Goal: Navigation & Orientation: Find specific page/section

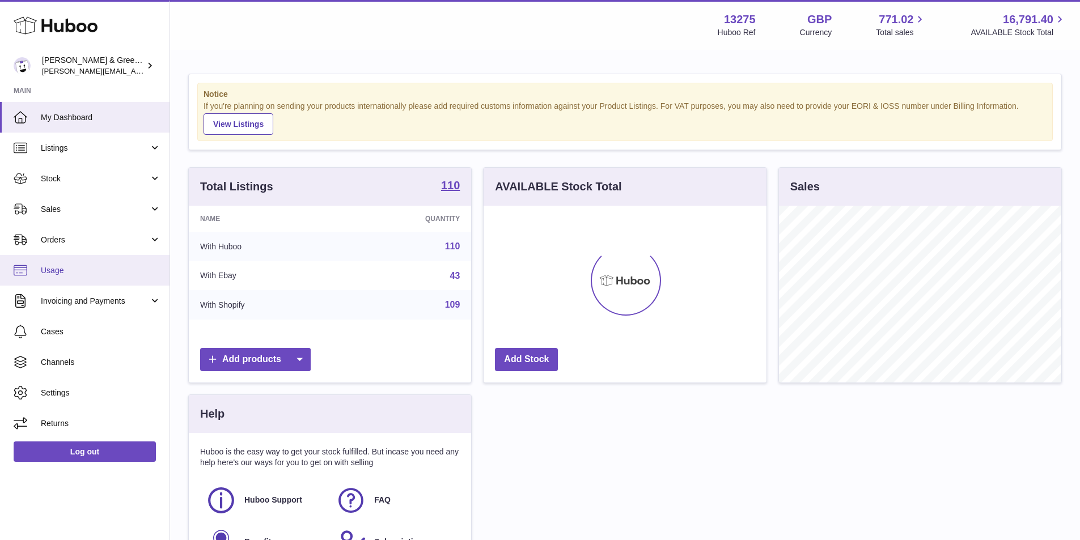
scroll to position [177, 283]
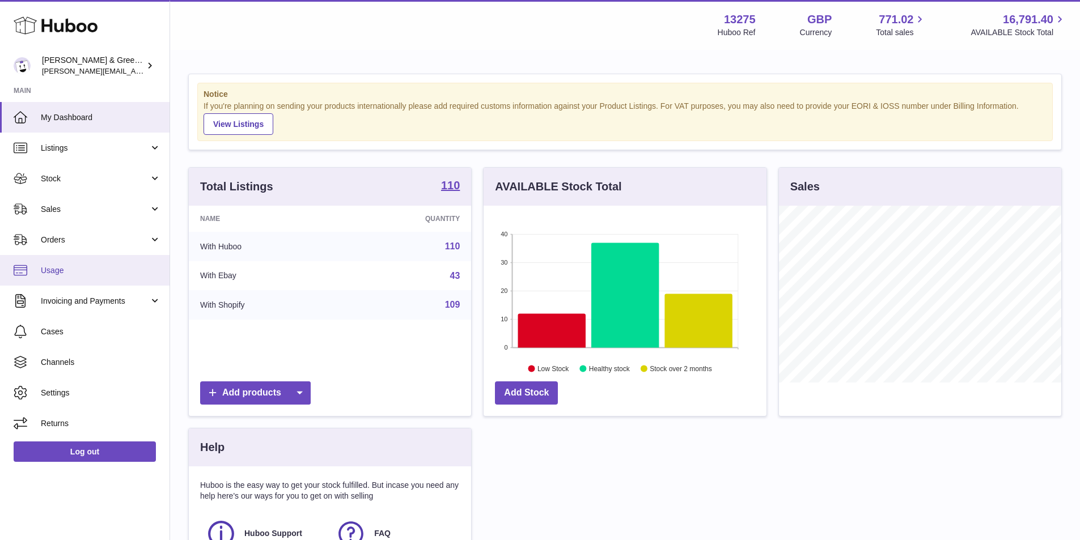
click at [99, 275] on span "Usage" at bounding box center [101, 270] width 120 height 11
click at [111, 313] on link "Invoicing and Payments" at bounding box center [84, 301] width 169 height 31
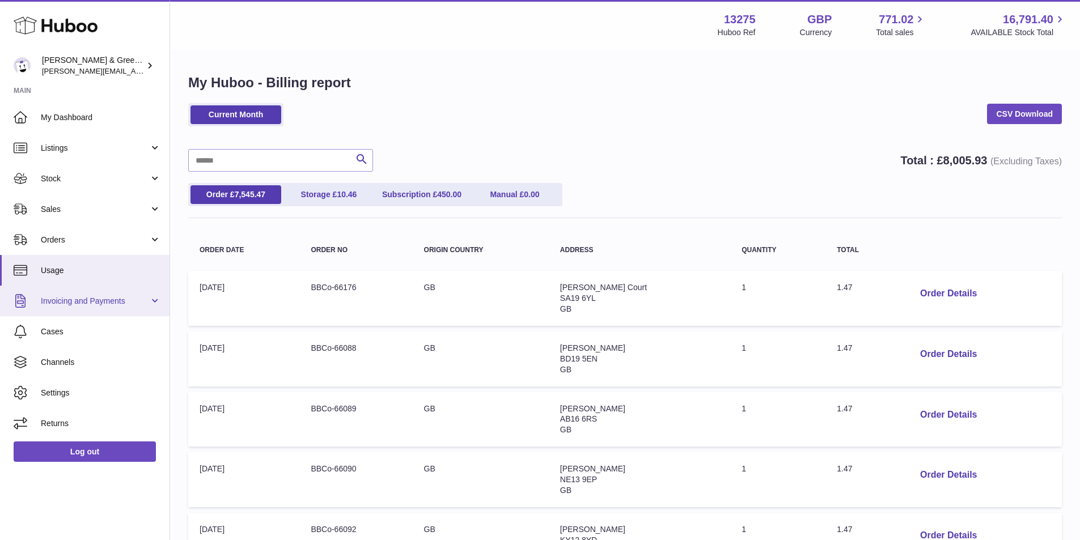
click at [151, 307] on link "Invoicing and Payments" at bounding box center [84, 301] width 169 height 31
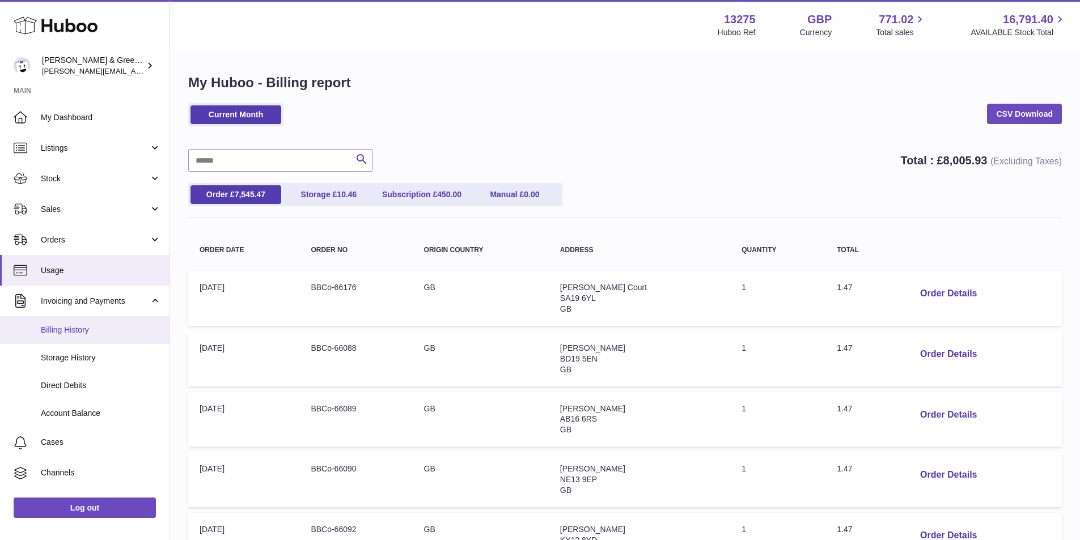
click at [117, 336] on link "Billing History" at bounding box center [84, 330] width 169 height 28
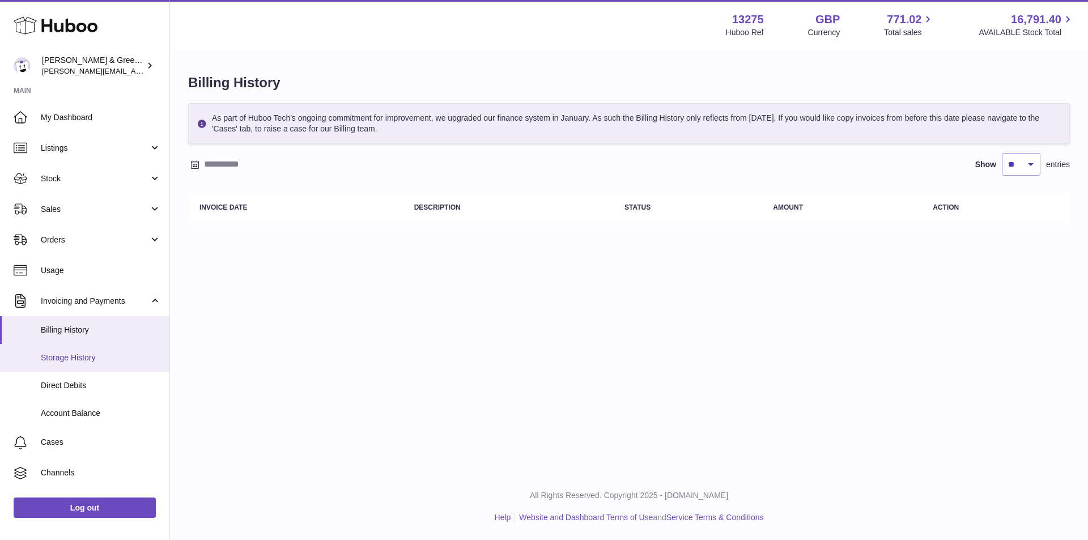
click at [67, 366] on link "Storage History" at bounding box center [84, 358] width 169 height 28
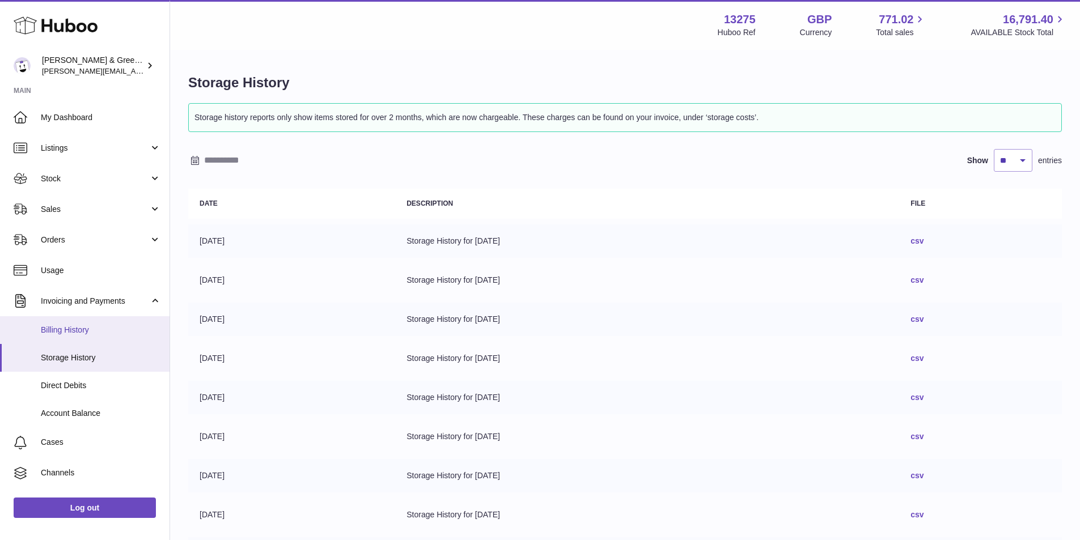
click at [101, 321] on link "Billing History" at bounding box center [84, 330] width 169 height 28
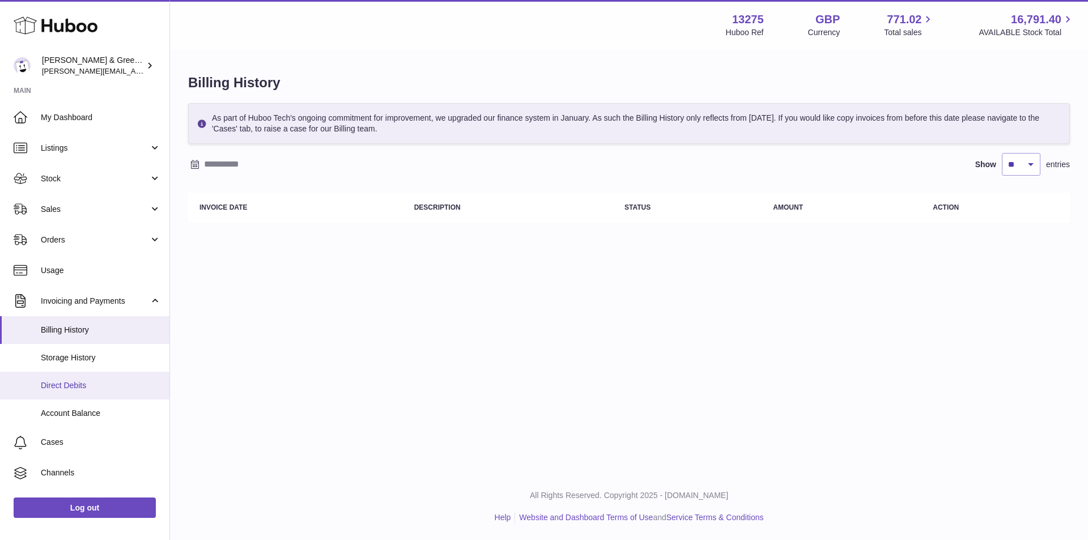
click at [89, 393] on link "Direct Debits" at bounding box center [84, 386] width 169 height 28
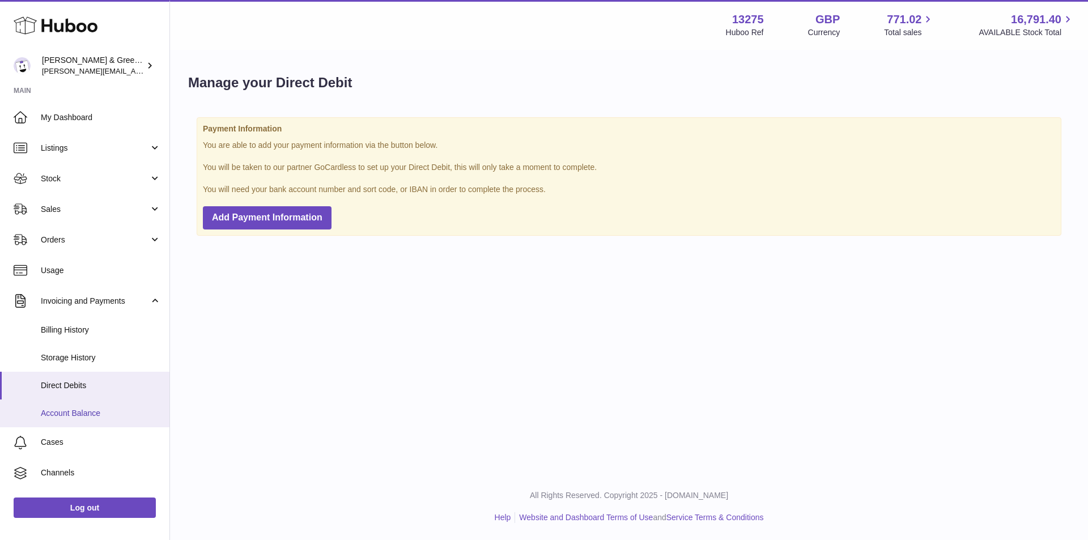
click at [85, 405] on link "Account Balance" at bounding box center [84, 414] width 169 height 28
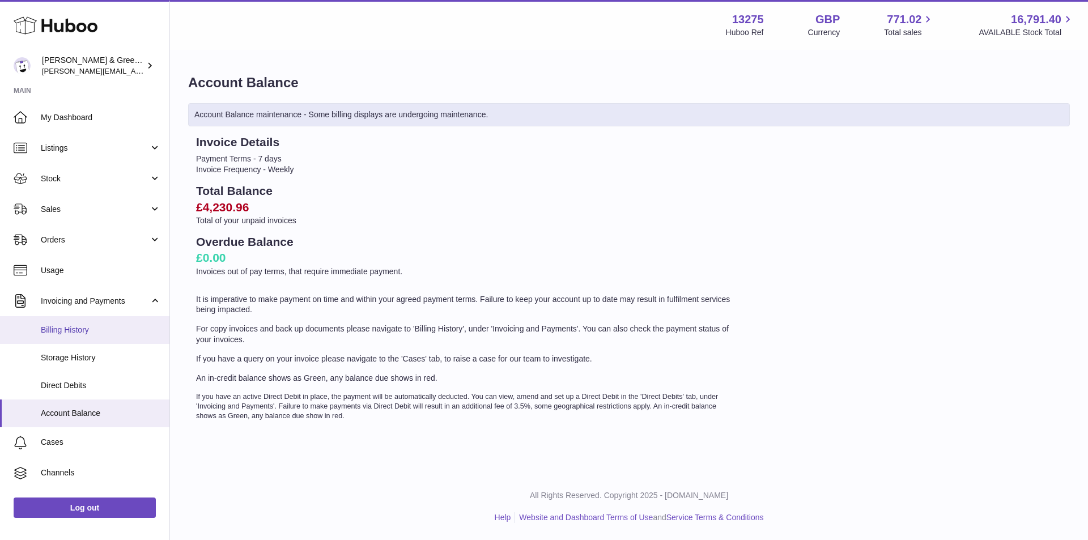
click at [80, 326] on span "Billing History" at bounding box center [101, 330] width 120 height 11
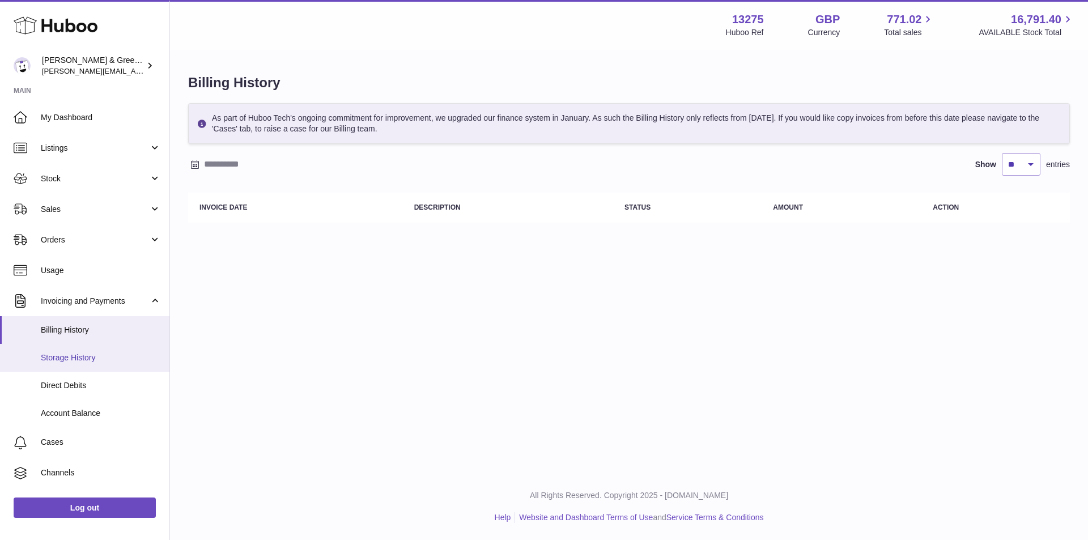
click at [75, 351] on link "Storage History" at bounding box center [84, 358] width 169 height 28
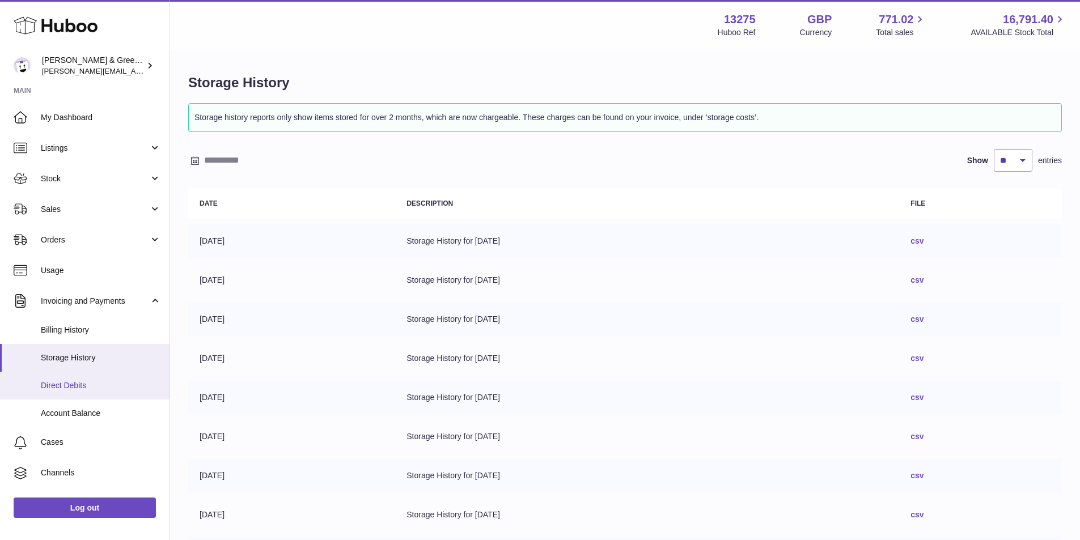
click at [66, 392] on link "Direct Debits" at bounding box center [84, 386] width 169 height 28
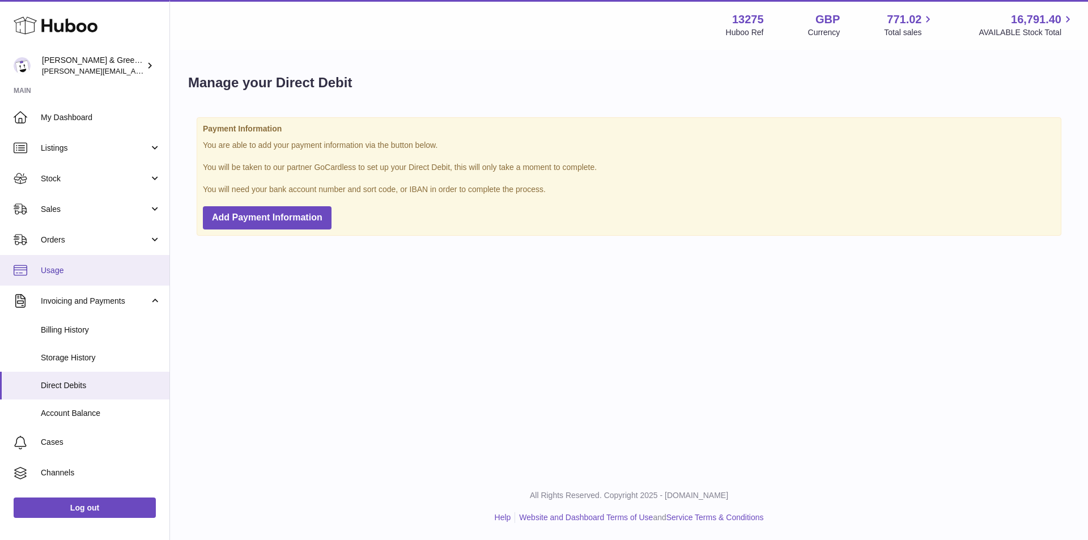
click at [91, 270] on span "Usage" at bounding box center [101, 270] width 120 height 11
